Goal: Task Accomplishment & Management: Use online tool/utility

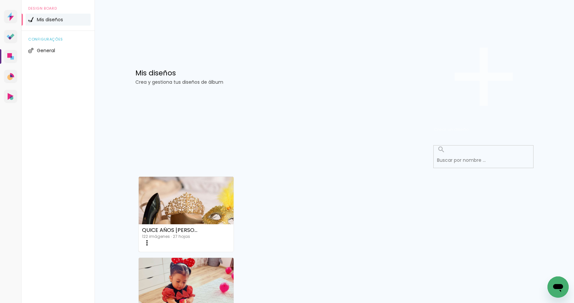
click at [469, 126] on span "Crear un diseño" at bounding box center [451, 129] width 35 height 6
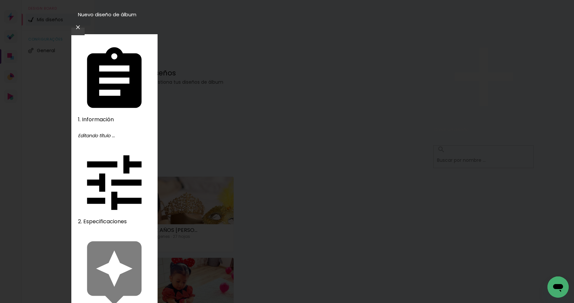
type input "EMBARAZO"
type paper-input "EMBARAZO"
click at [0, 0] on slot "Avanzar" at bounding box center [0, 0] width 0 height 0
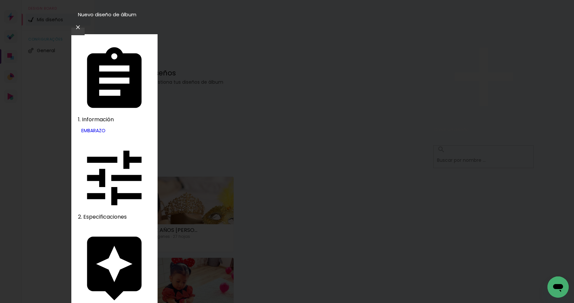
click at [0, 0] on slot "Avanzar" at bounding box center [0, 0] width 0 height 0
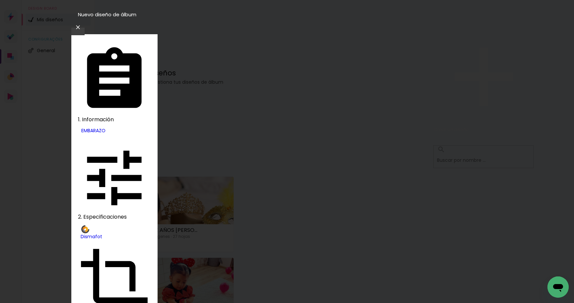
click at [0, 0] on slot "Libro pasta de cuero" at bounding box center [0, 0] width 0 height 0
type input "Libro pasta de cuero"
